Goal: Information Seeking & Learning: Learn about a topic

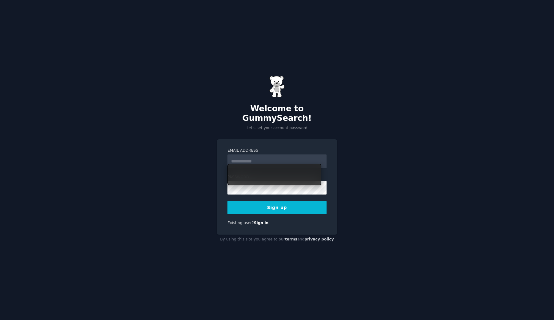
click at [258, 157] on input "Email Address" at bounding box center [277, 161] width 99 height 14
click at [255, 154] on input "Email Address" at bounding box center [277, 161] width 99 height 14
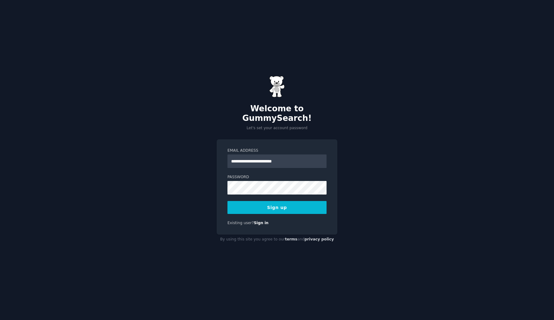
type input "**********"
click at [228, 201] on button "Sign up" at bounding box center [277, 207] width 99 height 13
click at [279, 206] on div "Sign up" at bounding box center [277, 207] width 99 height 13
click at [285, 201] on div "Sign up" at bounding box center [277, 207] width 99 height 13
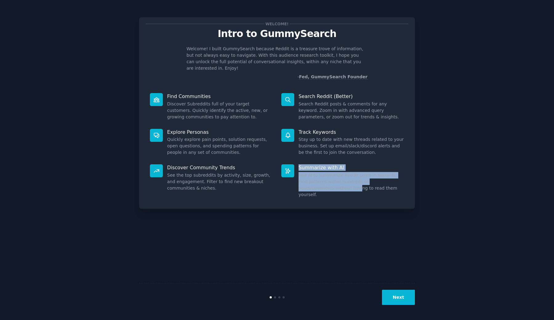
drag, startPoint x: 306, startPoint y: 183, endPoint x: 208, endPoint y: 226, distance: 107.3
click at [210, 225] on div "Welcome! Intro to GummySearch Welcome! I built GummySearch because Reddit is a …" at bounding box center [277, 160] width 276 height 302
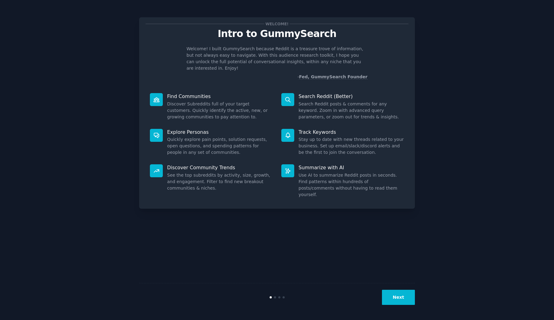
click at [274, 297] on div at bounding box center [275, 297] width 2 height 2
click at [277, 299] on div "Next" at bounding box center [277, 297] width 276 height 28
click at [402, 301] on button "Next" at bounding box center [398, 296] width 33 height 15
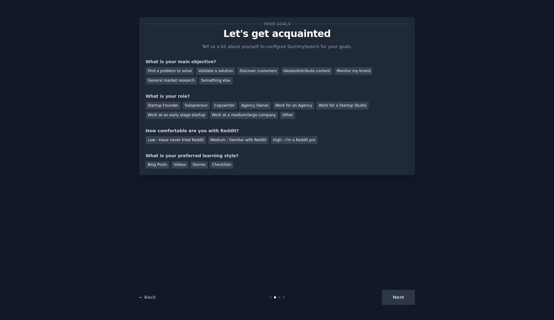
click at [401, 300] on div "Next" at bounding box center [369, 296] width 92 height 15
click at [398, 296] on div "Next" at bounding box center [369, 296] width 92 height 15
click at [398, 304] on div "Next" at bounding box center [369, 296] width 92 height 15
click at [398, 298] on div "Next" at bounding box center [369, 296] width 92 height 15
click at [392, 303] on div "Next" at bounding box center [369, 296] width 92 height 15
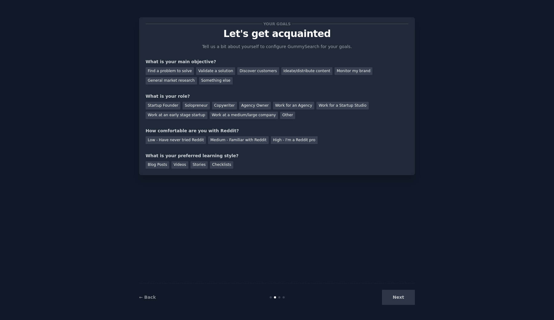
click at [397, 300] on div "Next" at bounding box center [369, 296] width 92 height 15
click at [170, 72] on div "Find a problem to solve" at bounding box center [170, 71] width 48 height 8
click at [280, 117] on div "Other" at bounding box center [287, 115] width 15 height 8
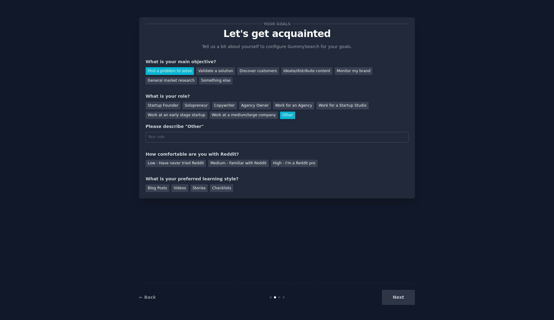
click at [184, 139] on input "text" at bounding box center [277, 137] width 263 height 10
type input "Student"
click at [183, 163] on div "Low - Have never tried Reddit" at bounding box center [176, 163] width 60 height 8
click at [221, 191] on div "Checklists" at bounding box center [221, 188] width 23 height 8
click at [393, 302] on button "Next" at bounding box center [398, 296] width 33 height 15
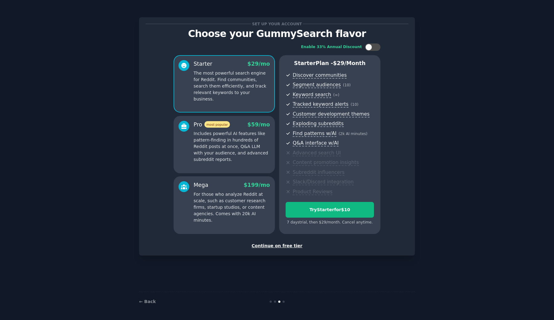
click at [273, 245] on div "Continue on free tier" at bounding box center [277, 245] width 263 height 6
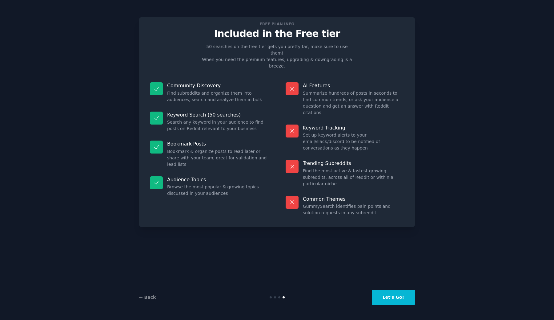
click at [384, 295] on button "Let's Go!" at bounding box center [393, 296] width 43 height 15
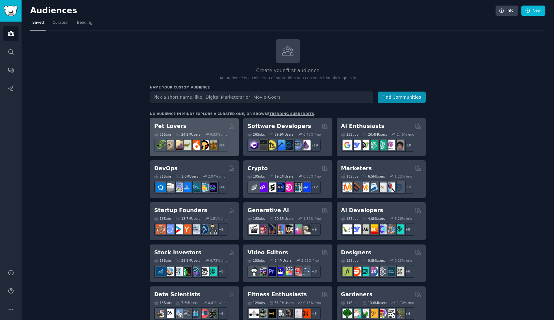
click at [199, 130] on div "31 Sub s 24.2M Users 0.83 % /mo + 24" at bounding box center [194, 141] width 80 height 22
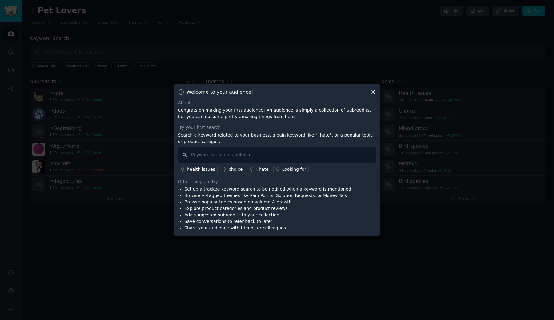
click at [278, 76] on div at bounding box center [277, 160] width 554 height 320
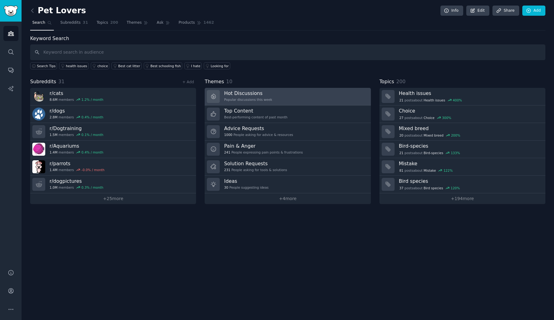
click at [245, 103] on link "Hot Discussions Popular discussions this week" at bounding box center [288, 97] width 166 height 18
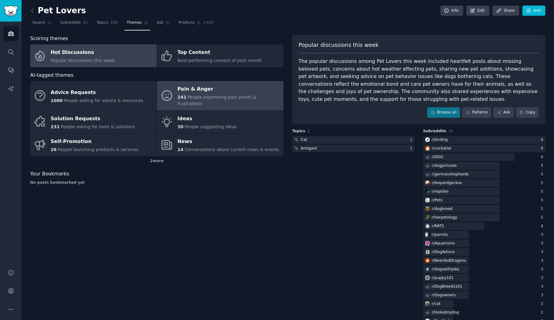
click at [176, 86] on link "Pain & Anger 241 People expressing pain points & frustrations" at bounding box center [220, 95] width 127 height 29
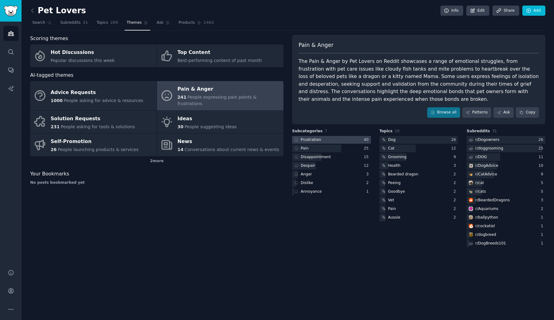
click at [336, 141] on div at bounding box center [331, 140] width 79 height 8
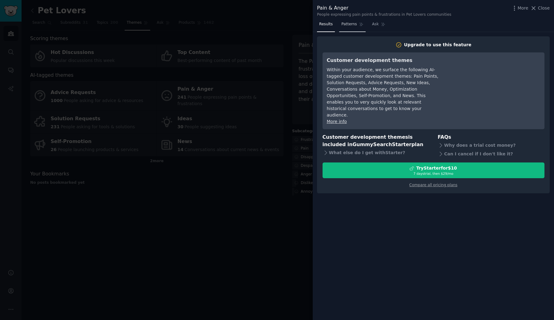
click at [352, 26] on span "Patterns" at bounding box center [348, 25] width 15 height 6
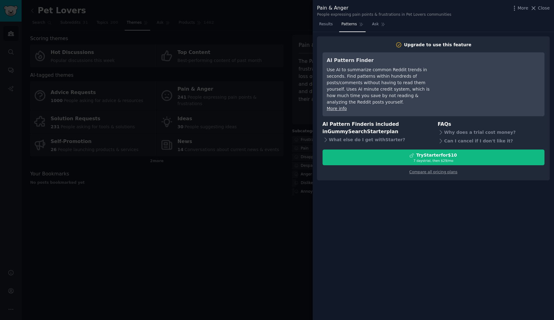
click at [305, 92] on div at bounding box center [277, 160] width 554 height 320
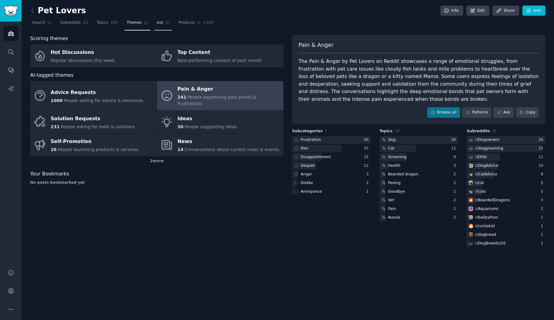
click at [168, 24] on icon at bounding box center [168, 23] width 4 height 4
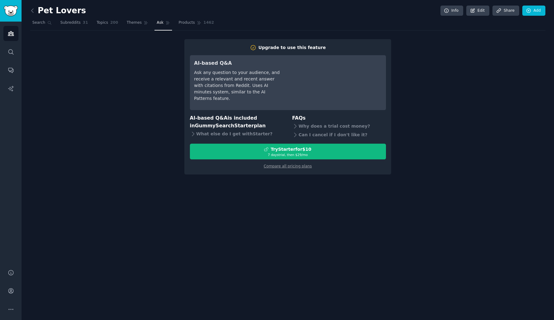
click at [36, 11] on link at bounding box center [34, 11] width 8 height 10
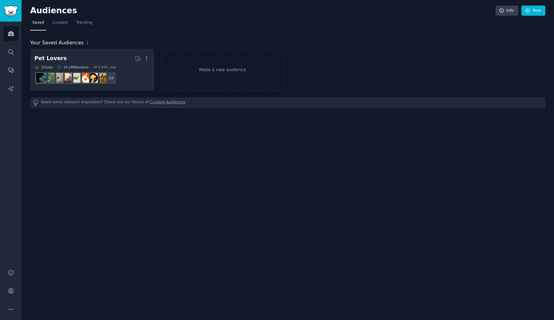
click at [34, 25] on span "Saved" at bounding box center [38, 23] width 12 height 6
click at [10, 34] on icon "Sidebar" at bounding box center [11, 33] width 6 height 4
click at [86, 26] on link "Trending" at bounding box center [84, 24] width 20 height 13
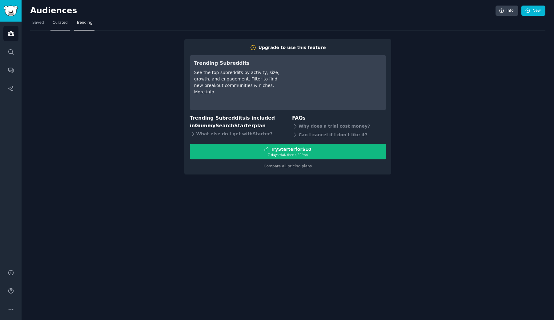
click at [55, 27] on link "Curated" at bounding box center [59, 24] width 19 height 13
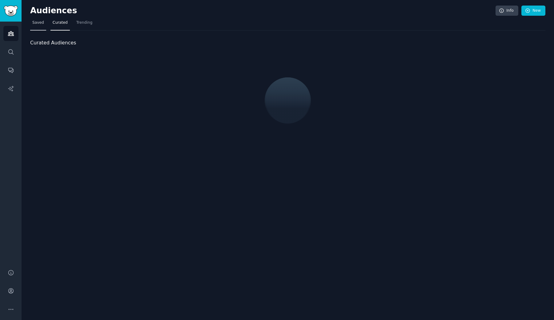
click at [33, 25] on span "Saved" at bounding box center [38, 23] width 12 height 6
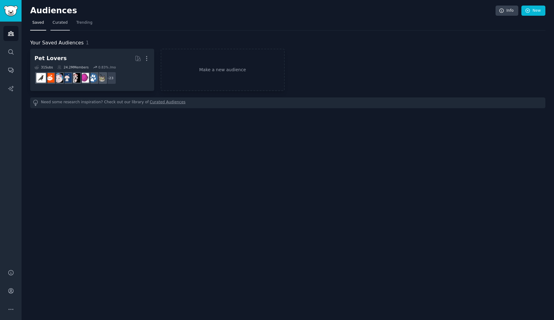
click at [57, 29] on link "Curated" at bounding box center [59, 24] width 19 height 13
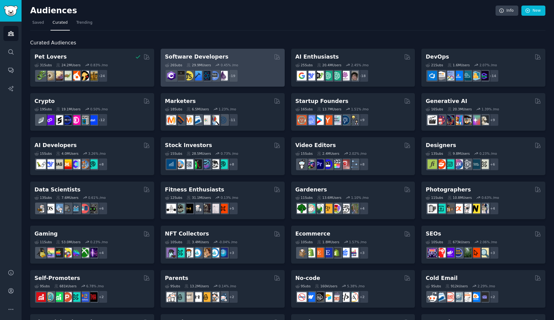
click at [219, 58] on div "Software Developers Curated by GummySearch" at bounding box center [222, 57] width 115 height 8
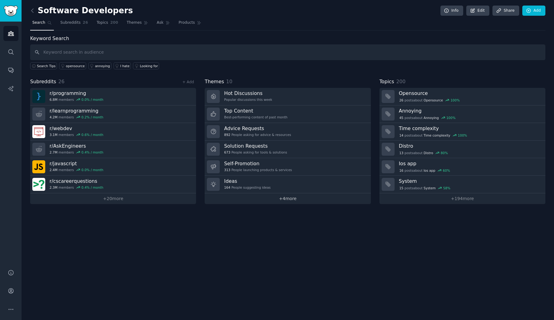
click at [283, 200] on link "+ 4 more" at bounding box center [288, 198] width 166 height 11
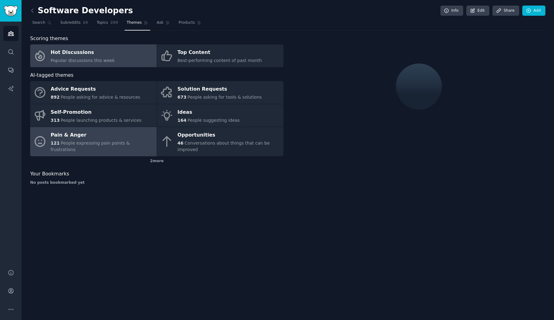
click at [99, 143] on div "121 People expressing pain points & frustrations" at bounding box center [102, 146] width 103 height 13
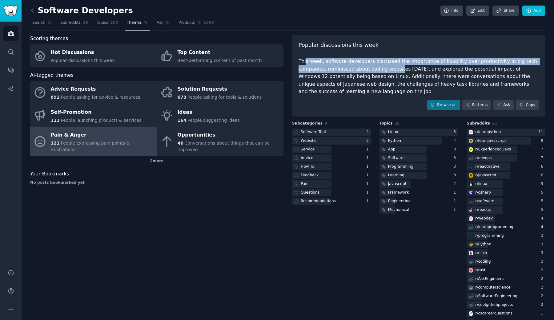
drag, startPoint x: 304, startPoint y: 61, endPoint x: 396, endPoint y: 68, distance: 91.7
click at [396, 68] on div "This week, software developers discussed the importance of likability over prod…" at bounding box center [419, 77] width 240 height 38
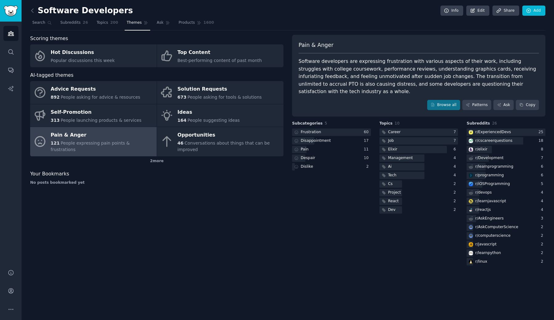
click at [405, 64] on div "Software developers are expressing frustration with various aspects of their wo…" at bounding box center [419, 77] width 240 height 38
drag, startPoint x: 340, startPoint y: 62, endPoint x: 369, endPoint y: 55, distance: 29.8
click at [376, 55] on div "Pain & Anger Software developers are expressing frustration with various aspect…" at bounding box center [418, 76] width 253 height 82
click at [331, 66] on div "Software developers are expressing frustration with various aspects of their wo…" at bounding box center [419, 77] width 240 height 38
drag, startPoint x: 346, startPoint y: 70, endPoint x: 341, endPoint y: 70, distance: 4.9
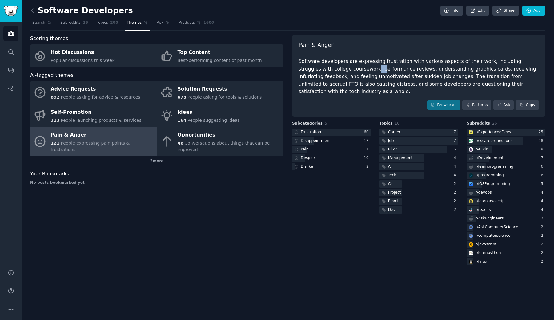
click at [341, 70] on div "Software developers are expressing frustration with various aspects of their wo…" at bounding box center [419, 77] width 240 height 38
click at [343, 70] on div "Software developers are expressing frustration with various aspects of their wo…" at bounding box center [419, 77] width 240 height 38
click at [410, 128] on div at bounding box center [419, 132] width 79 height 8
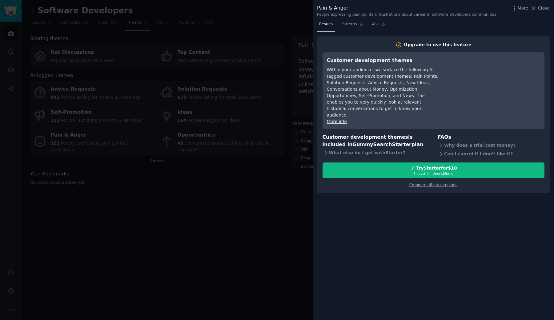
click at [543, 12] on div "Pain & Anger People expressing pain points & frustrations about career in Softw…" at bounding box center [433, 10] width 233 height 13
click at [540, 4] on div "Pain & Anger People expressing pain points & frustrations about career in Softw…" at bounding box center [433, 9] width 241 height 19
click at [539, 7] on span "Close" at bounding box center [544, 8] width 12 height 6
